Goal: Task Accomplishment & Management: Use online tool/utility

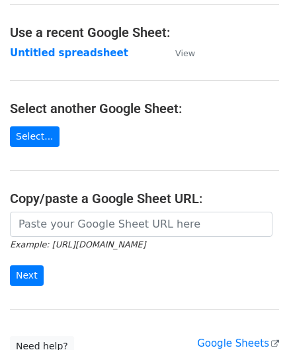
scroll to position [66, 0]
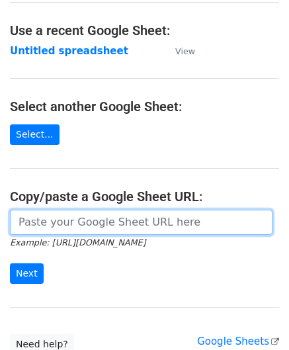
click at [64, 224] on input "url" at bounding box center [141, 222] width 263 height 25
paste input "[URL][DOMAIN_NAME]"
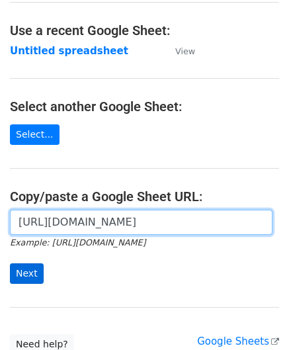
type input "[URL][DOMAIN_NAME]"
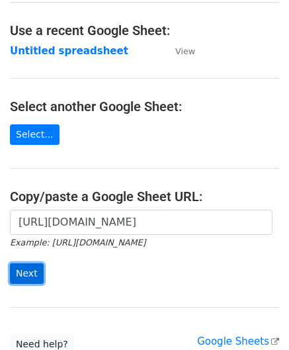
click at [28, 272] on input "Next" at bounding box center [27, 273] width 34 height 21
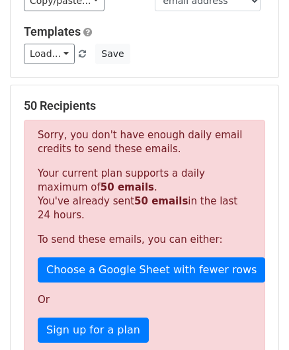
scroll to position [442, 0]
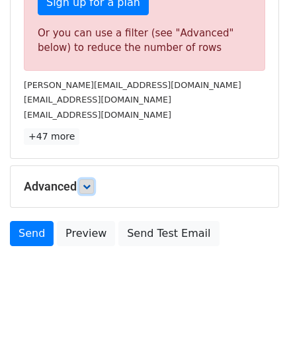
click at [91, 183] on icon at bounding box center [87, 187] width 8 height 8
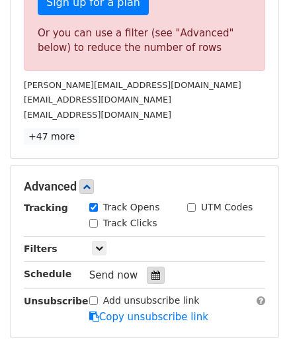
click at [152, 271] on icon at bounding box center [156, 275] width 9 height 9
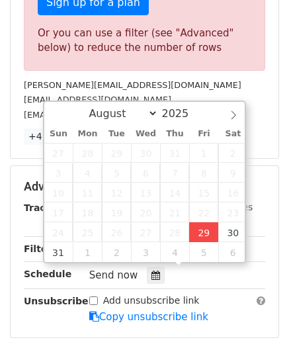
type input "2025-08-29 12:00"
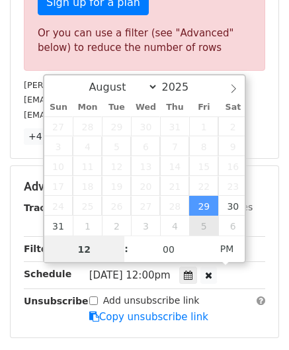
paste input "0"
type input "10"
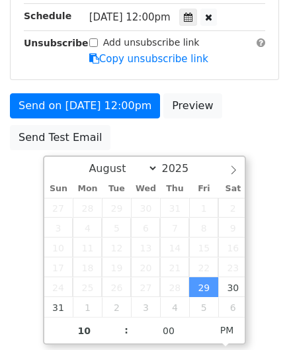
type input "2025-08-29 22:00"
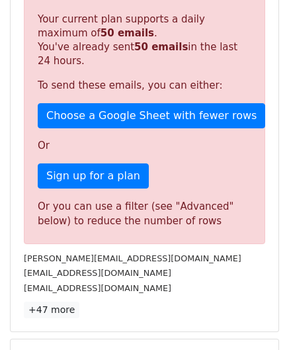
scroll to position [607, 0]
